Goal: Unclear: Browse casually

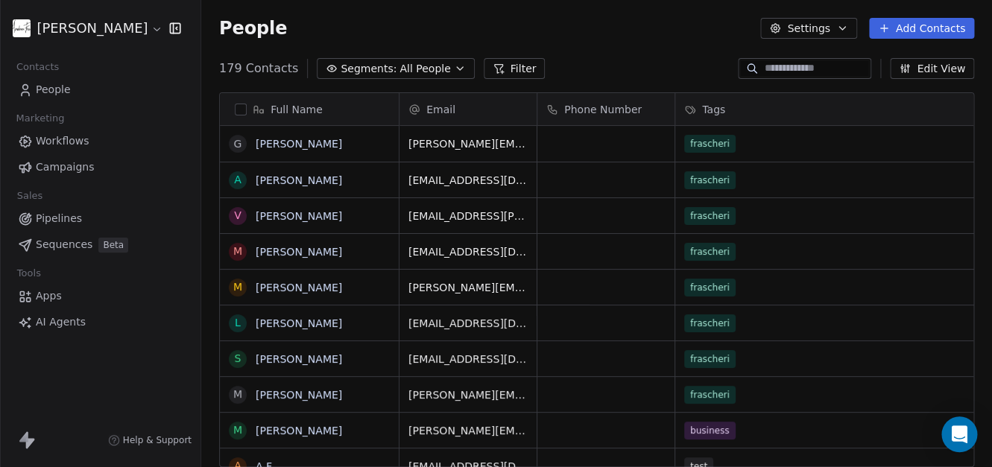
scroll to position [399, 779]
